Goal: Communication & Community: Answer question/provide support

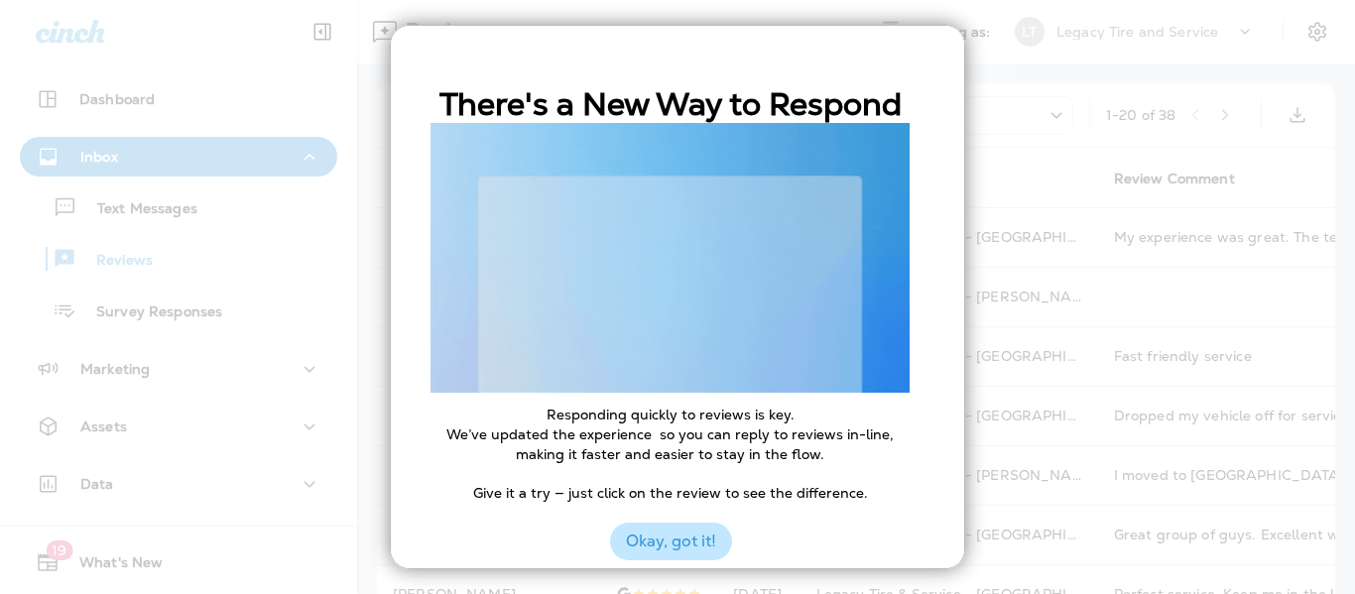
click at [673, 549] on button "Okay, got it!" at bounding box center [671, 542] width 122 height 38
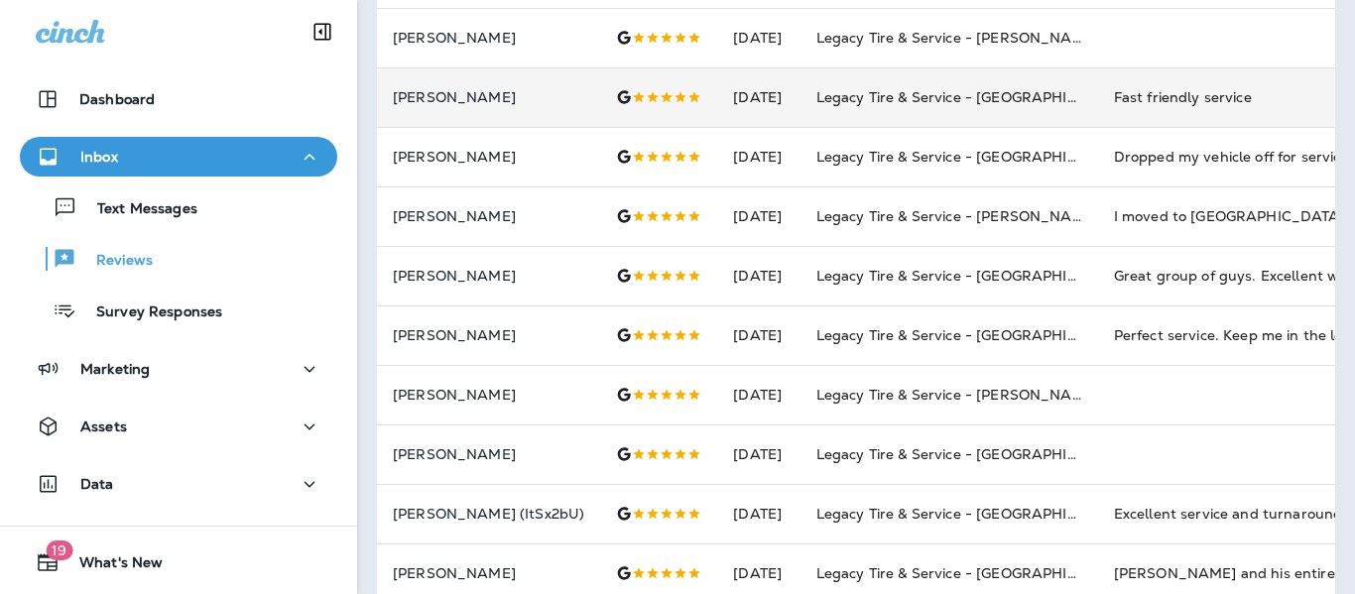
scroll to position [259, 0]
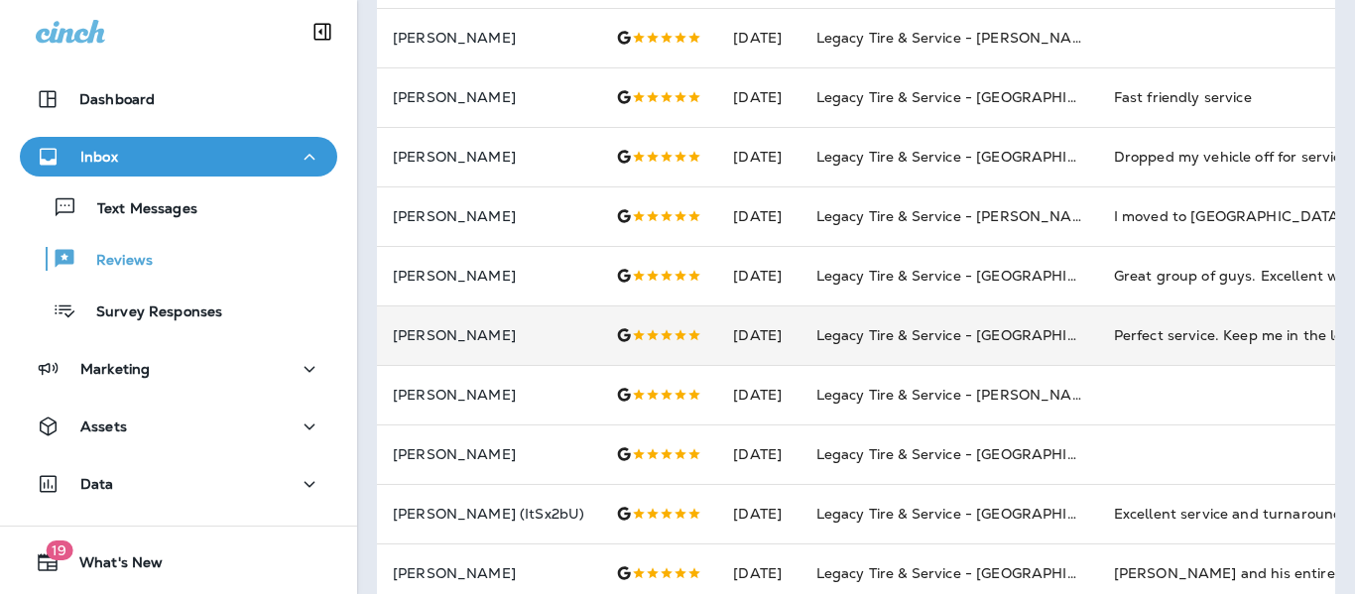
click at [600, 341] on td at bounding box center [658, 335] width 117 height 60
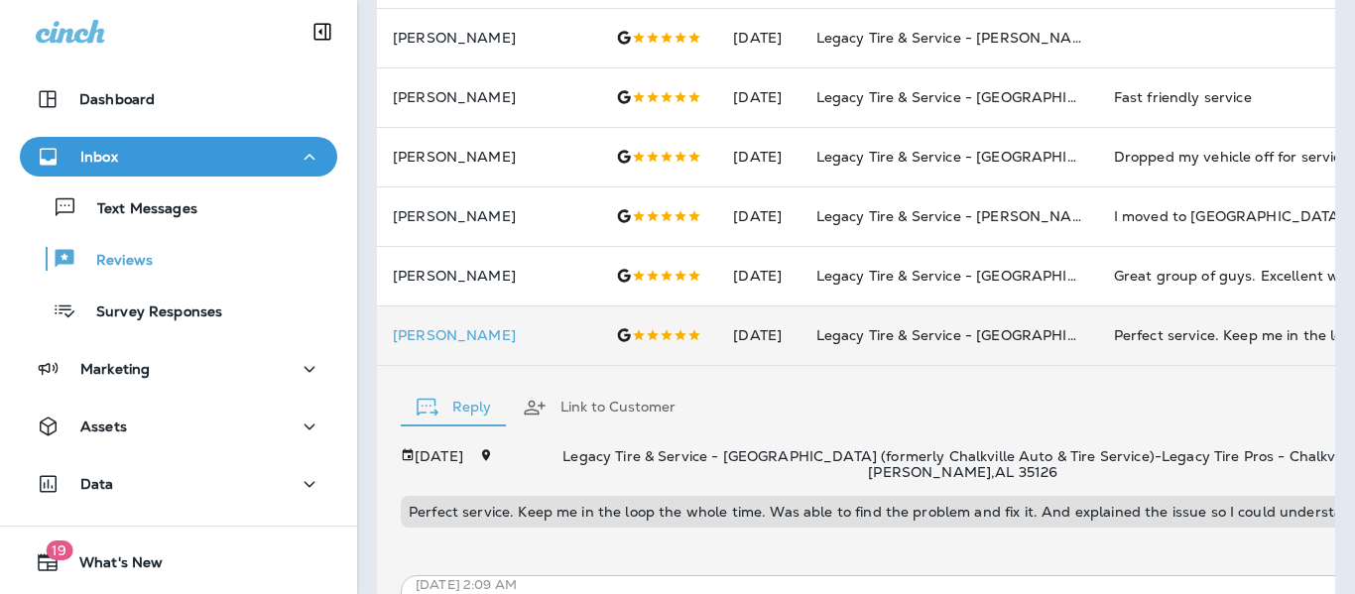
scroll to position [504, 0]
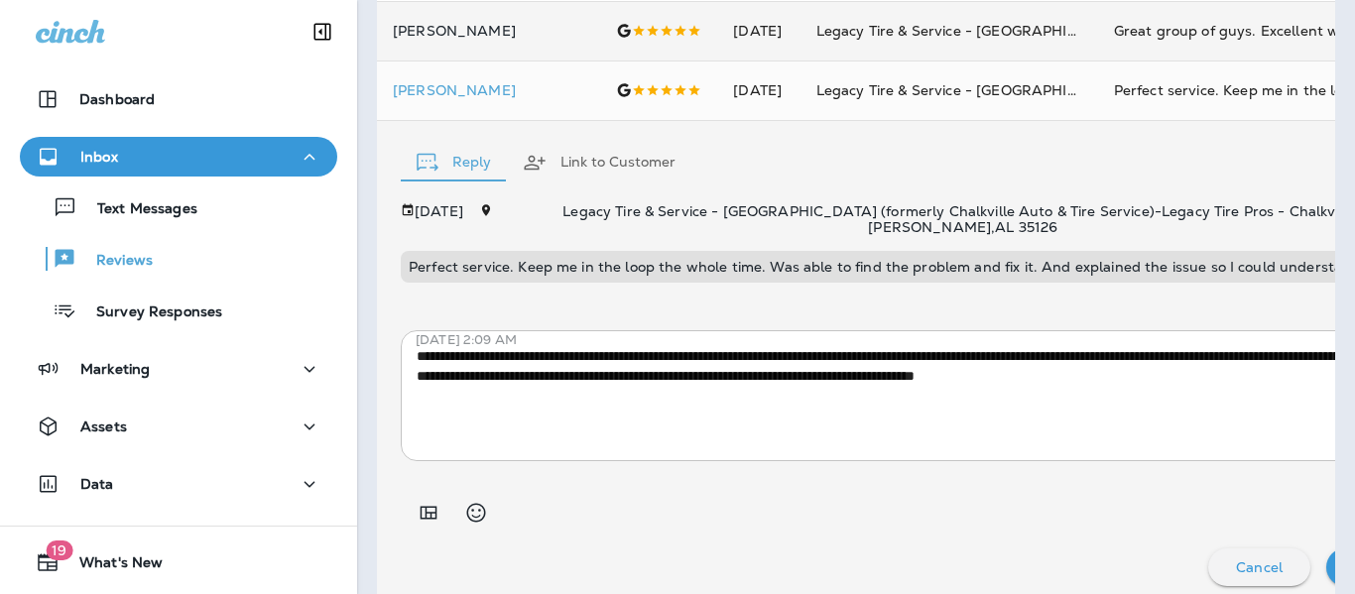
click at [469, 56] on td "[PERSON_NAME]" at bounding box center [488, 31] width 223 height 60
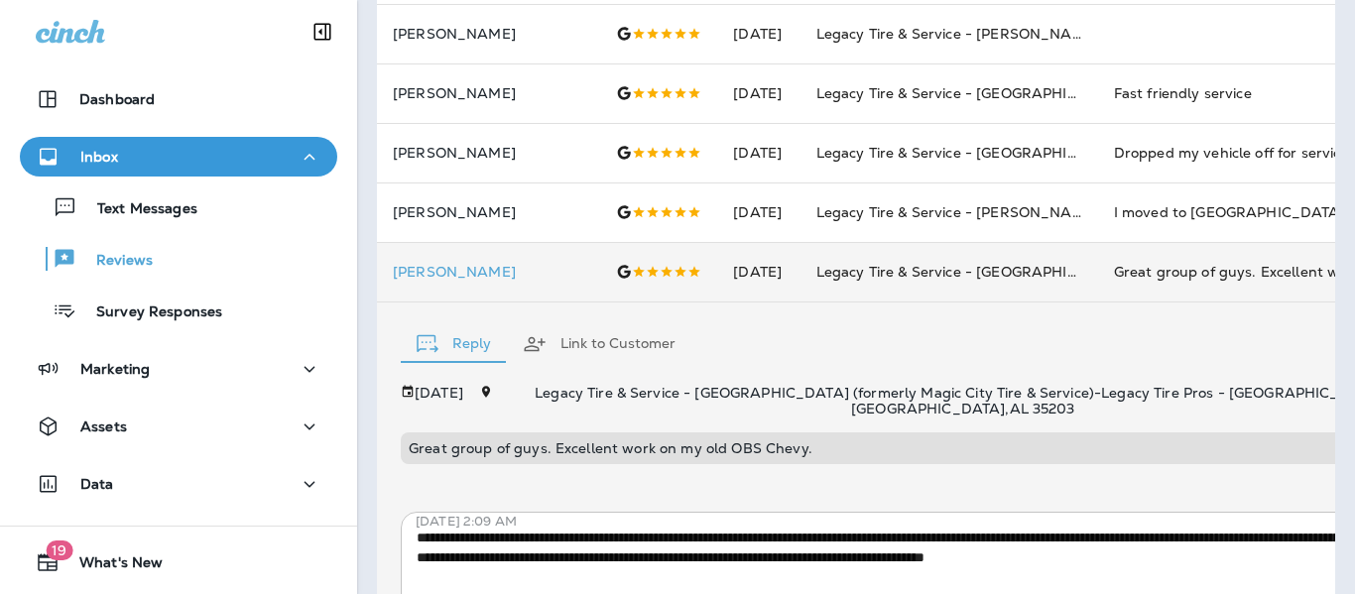
scroll to position [255, 0]
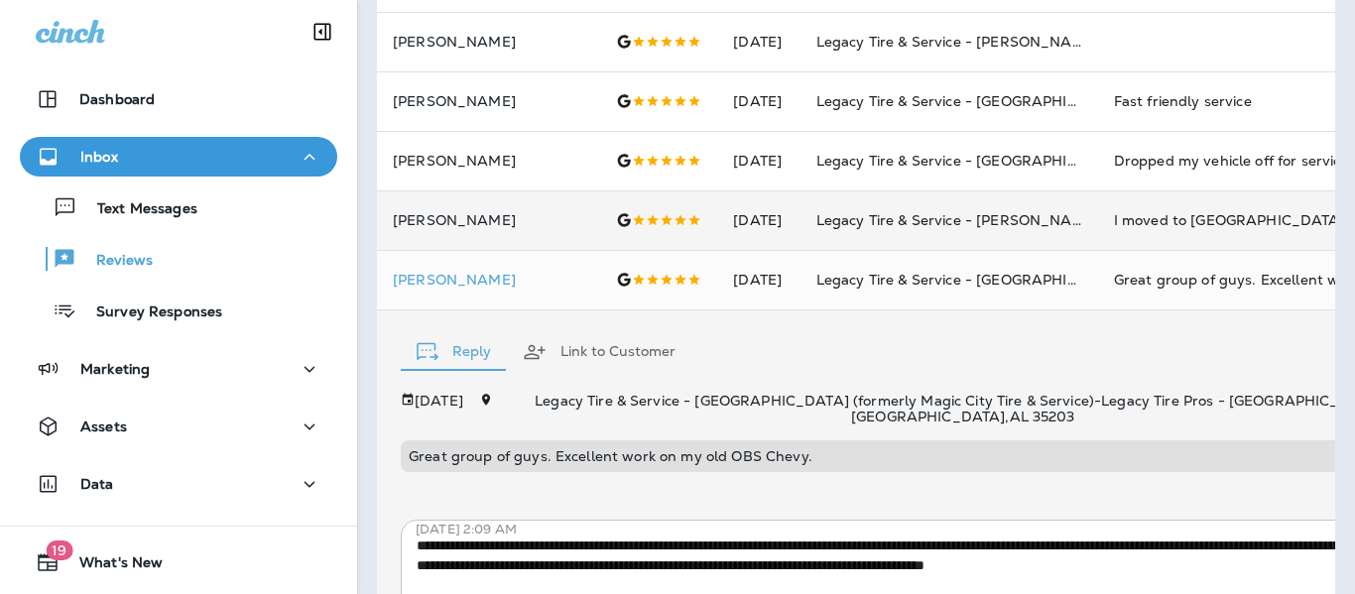
click at [494, 221] on p "[PERSON_NAME]" at bounding box center [488, 220] width 191 height 16
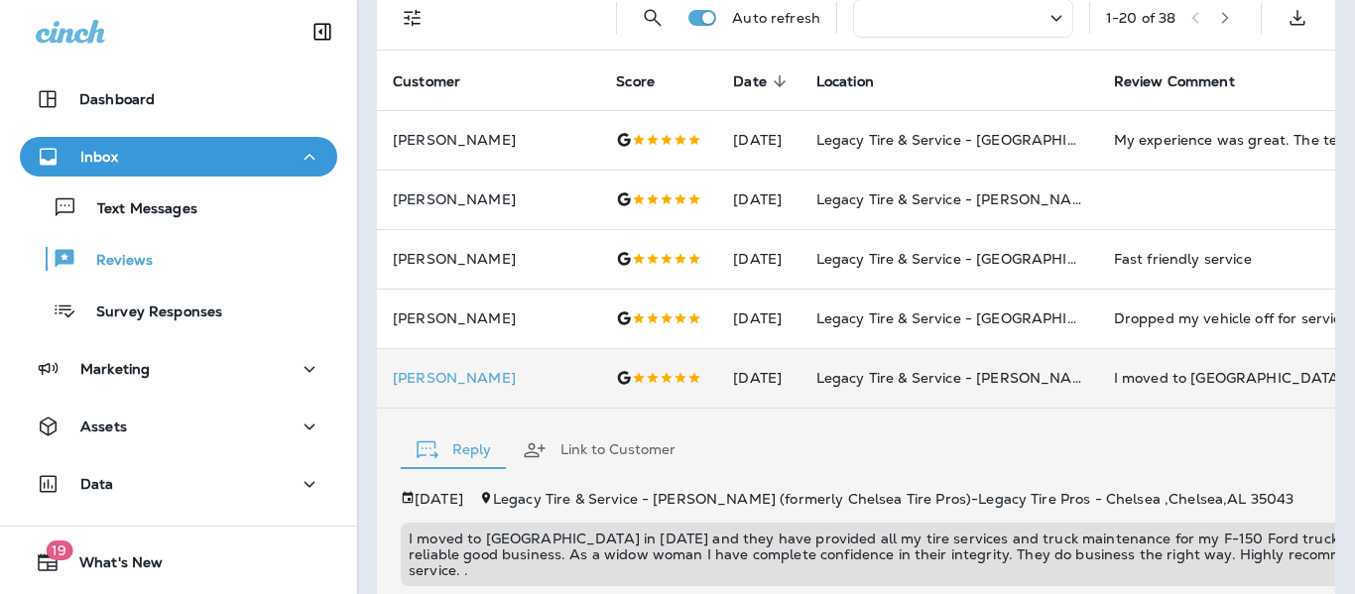
scroll to position [96, 0]
click at [494, 221] on td "[PERSON_NAME]" at bounding box center [488, 201] width 223 height 60
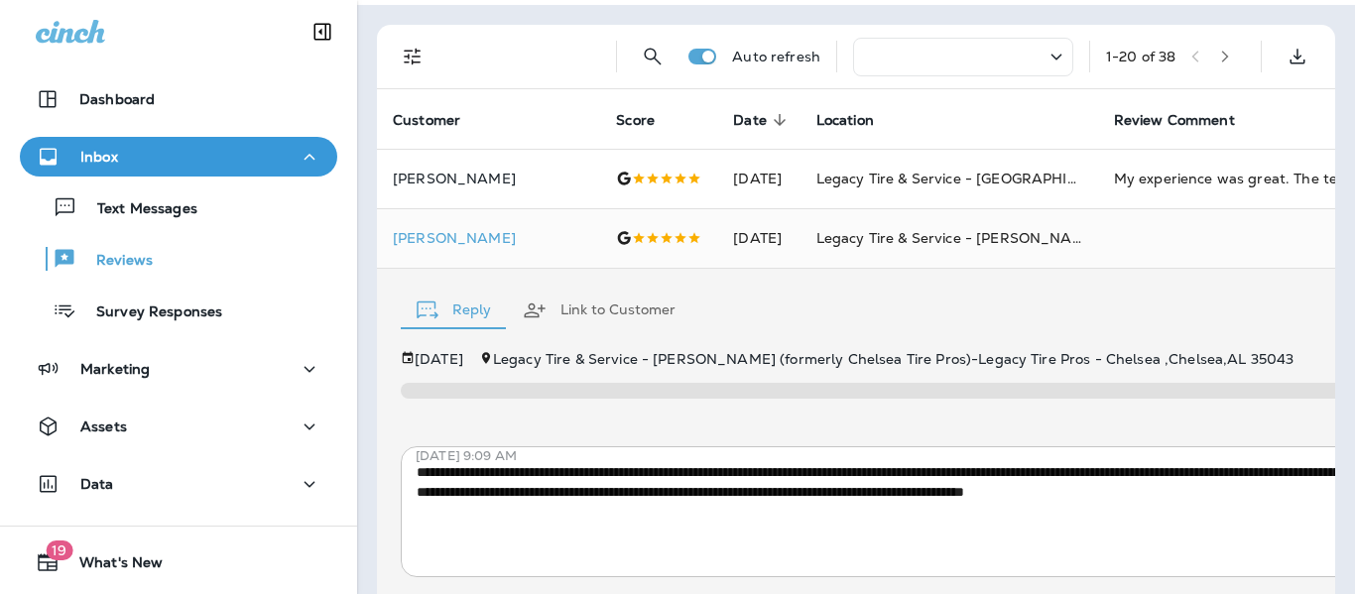
scroll to position [58, 0]
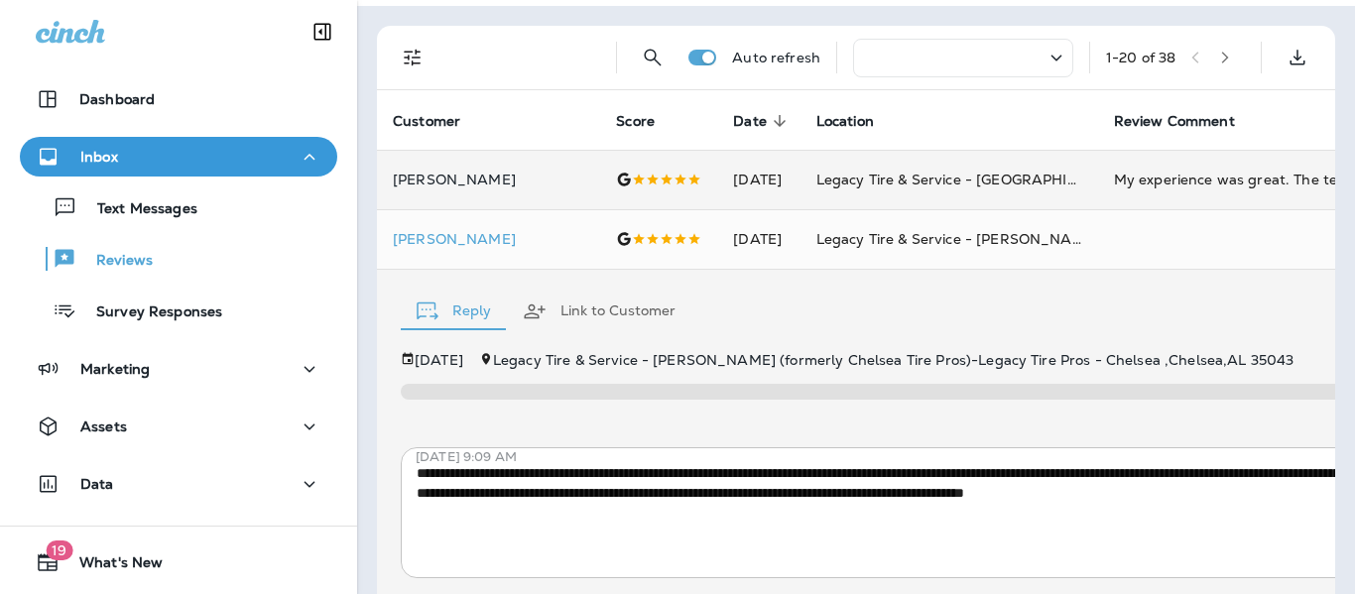
click at [507, 183] on p "[PERSON_NAME]" at bounding box center [488, 180] width 191 height 16
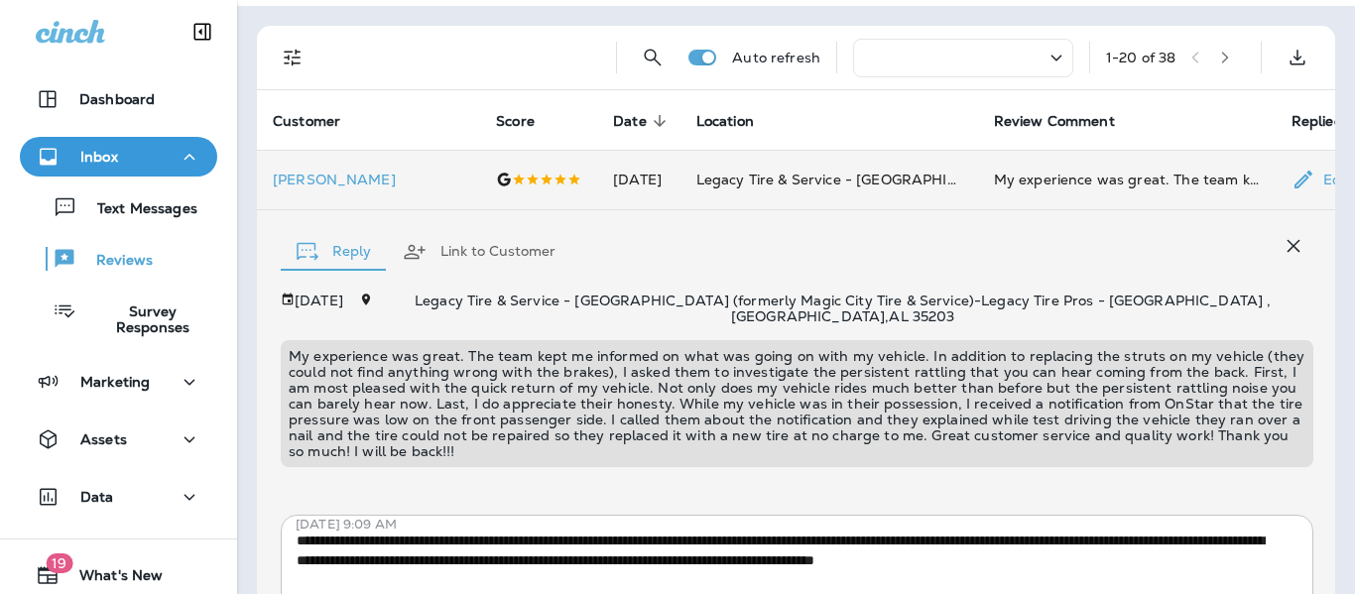
scroll to position [242, 0]
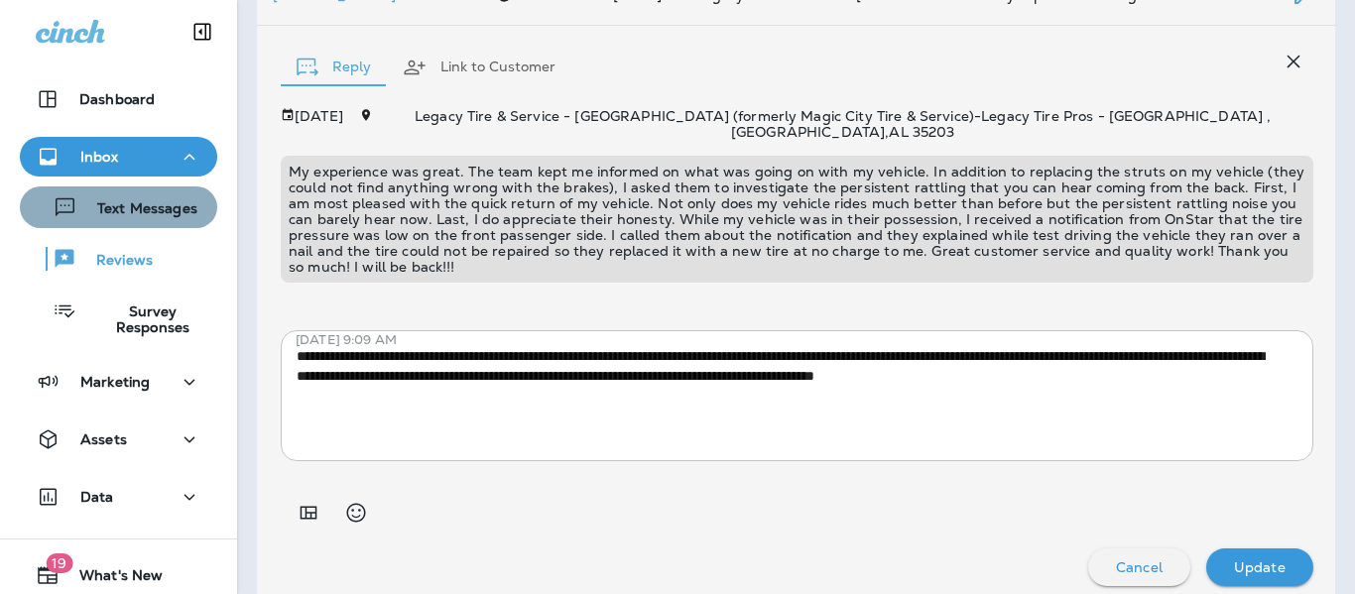
click at [169, 192] on div "Text Messages" at bounding box center [113, 207] width 170 height 30
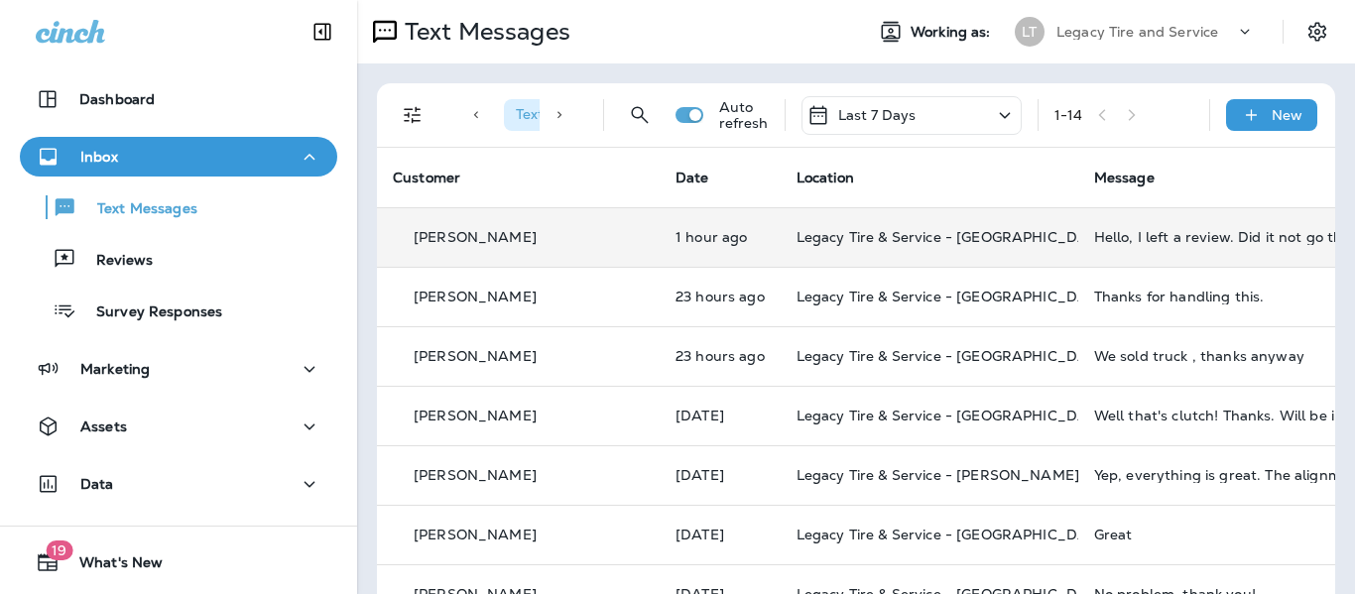
click at [569, 241] on td "[PERSON_NAME]" at bounding box center [518, 237] width 283 height 60
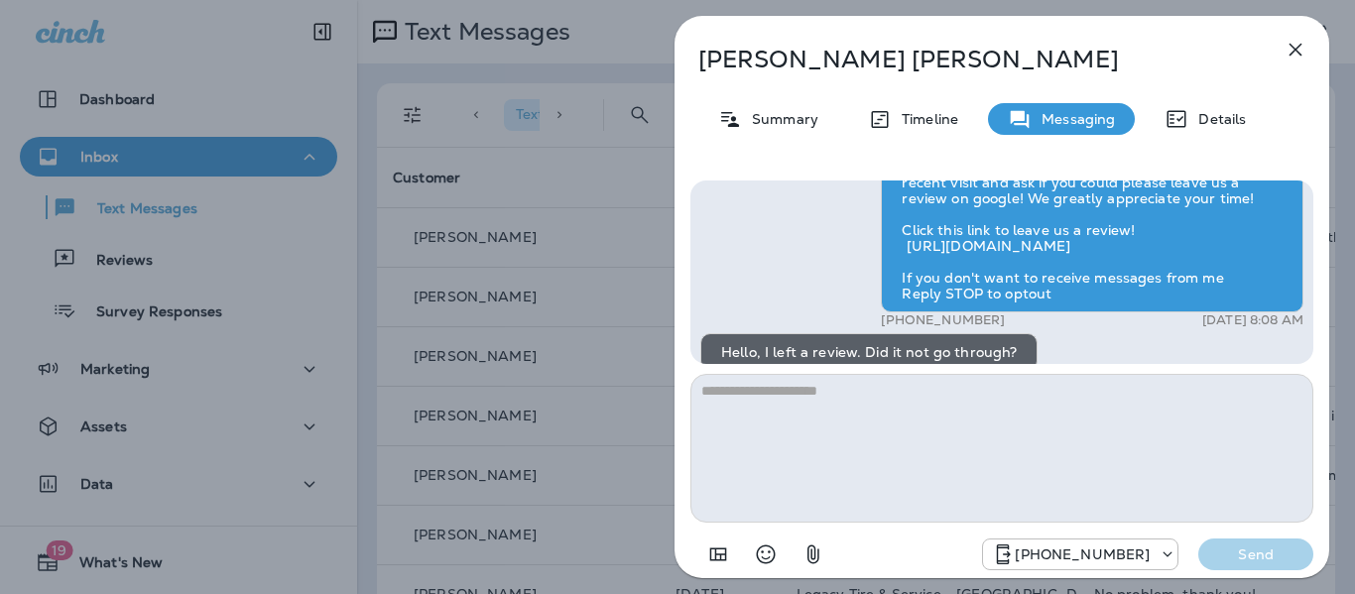
scroll to position [-179, 0]
